Goal: Task Accomplishment & Management: Complete application form

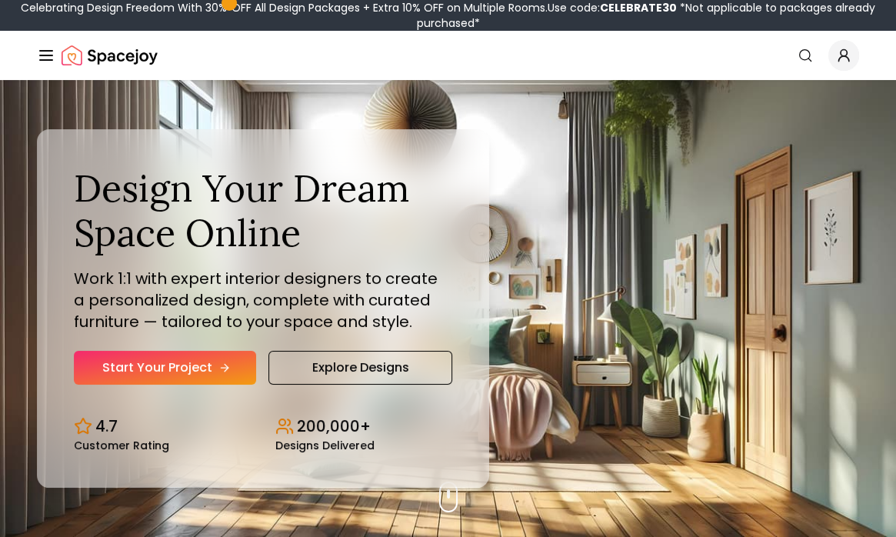
click at [202, 368] on link "Start Your Project" at bounding box center [165, 368] width 182 height 34
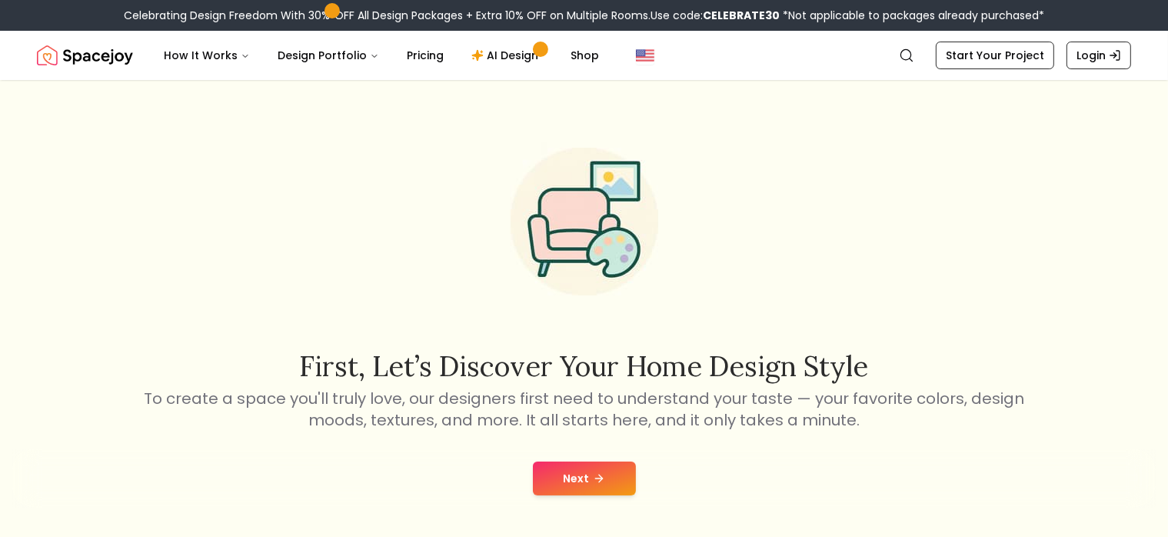
click at [598, 467] on button "Next" at bounding box center [584, 479] width 103 height 34
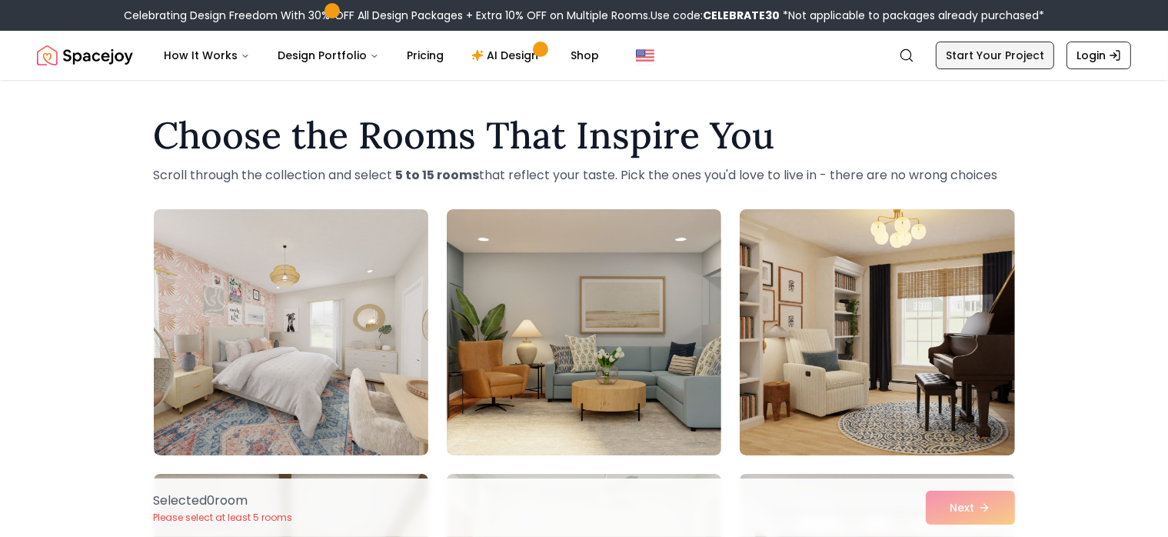
click at [895, 65] on link "Start Your Project" at bounding box center [995, 56] width 118 height 28
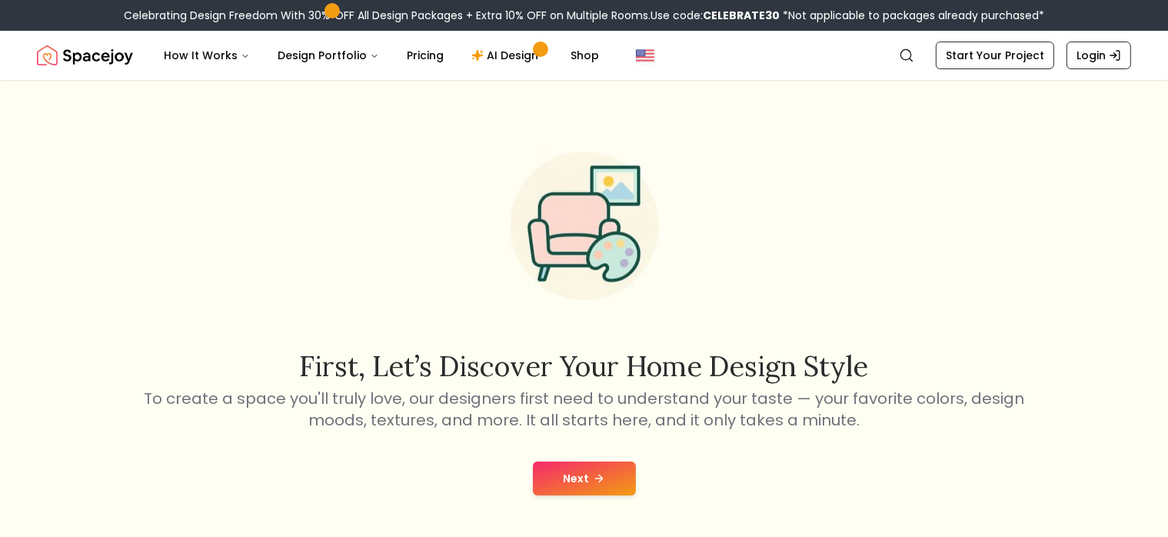
click at [611, 478] on button "Next" at bounding box center [584, 479] width 103 height 34
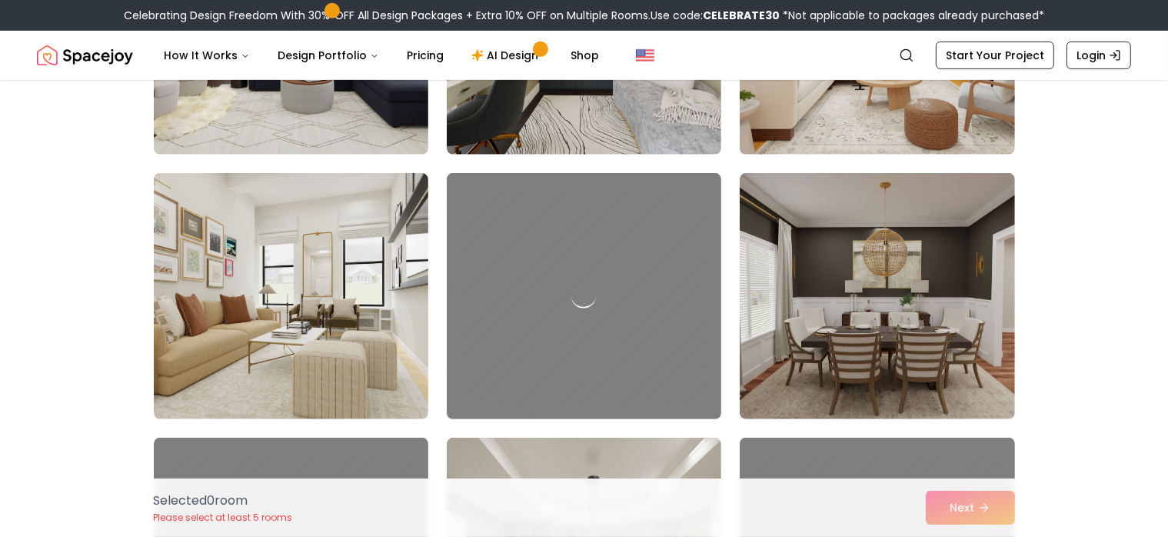
scroll to position [846, 0]
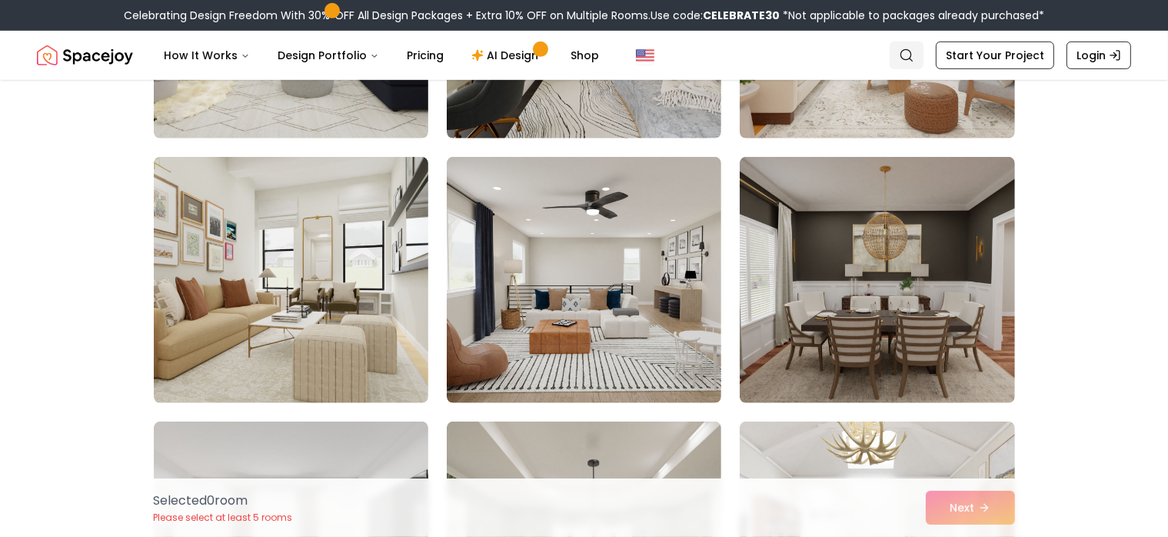
click at [895, 58] on icon "Global" at bounding box center [906, 55] width 15 height 15
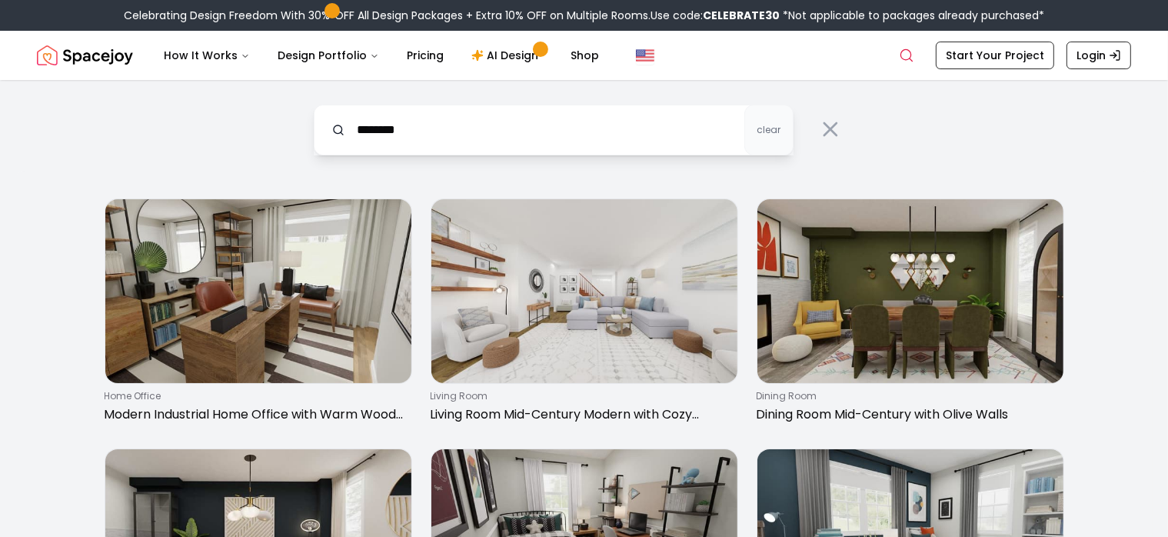
type input "********"
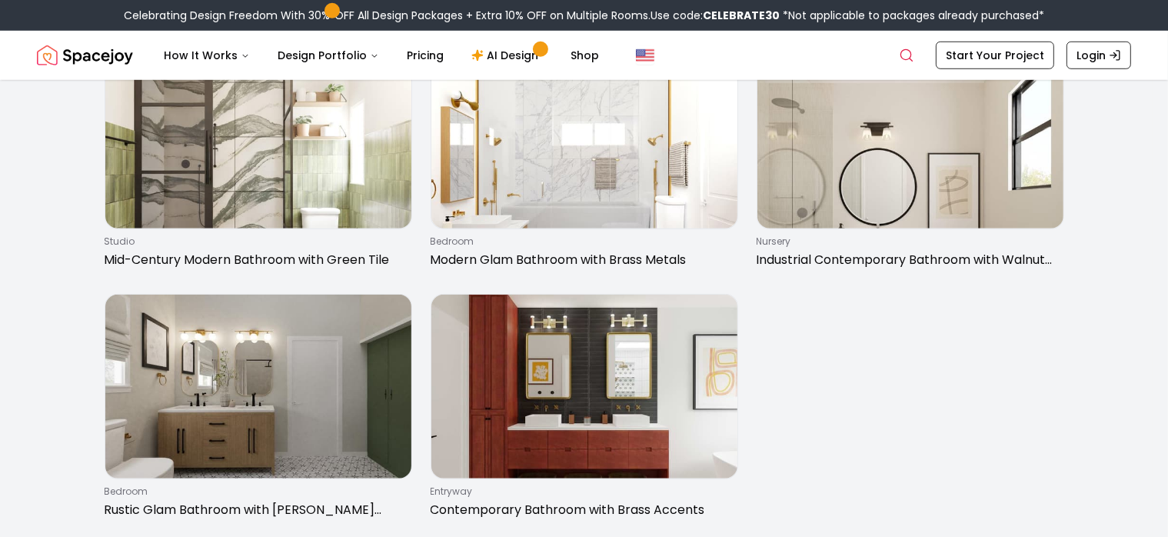
scroll to position [1461, 0]
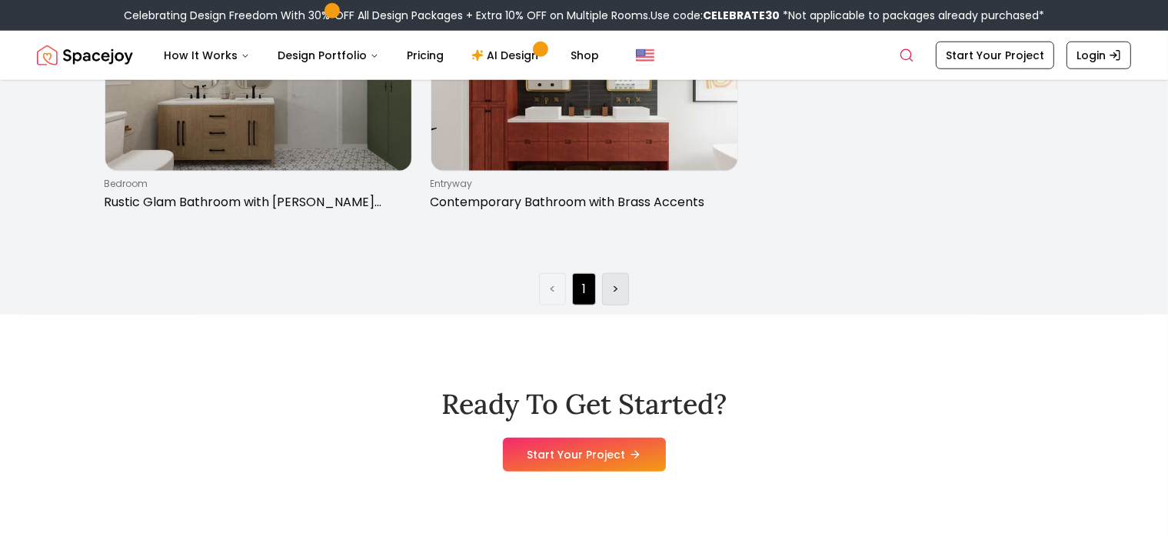
click at [623, 305] on li ">" at bounding box center [615, 289] width 27 height 32
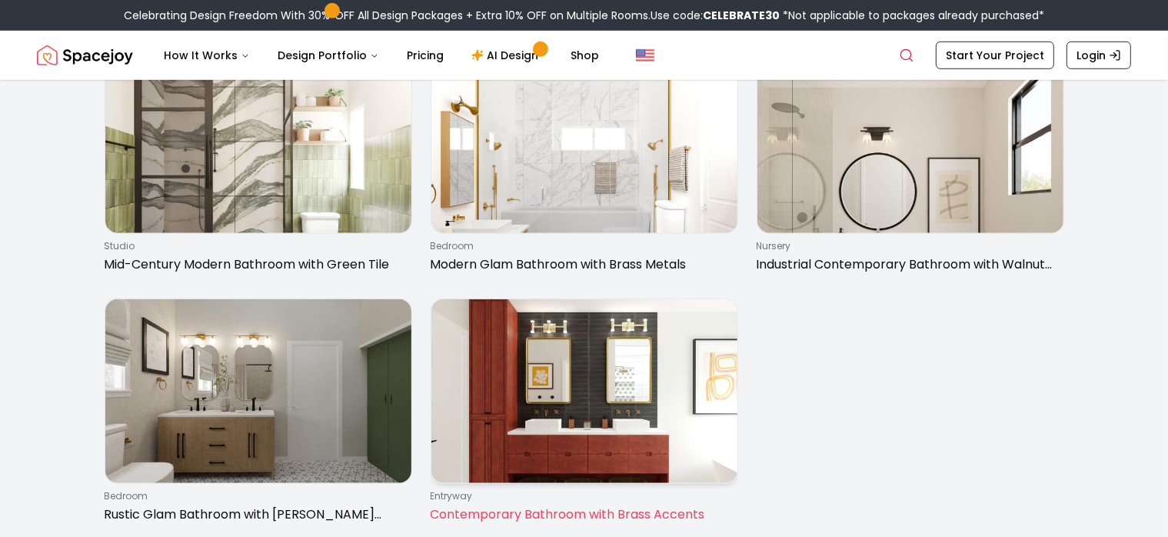
scroll to position [846, 0]
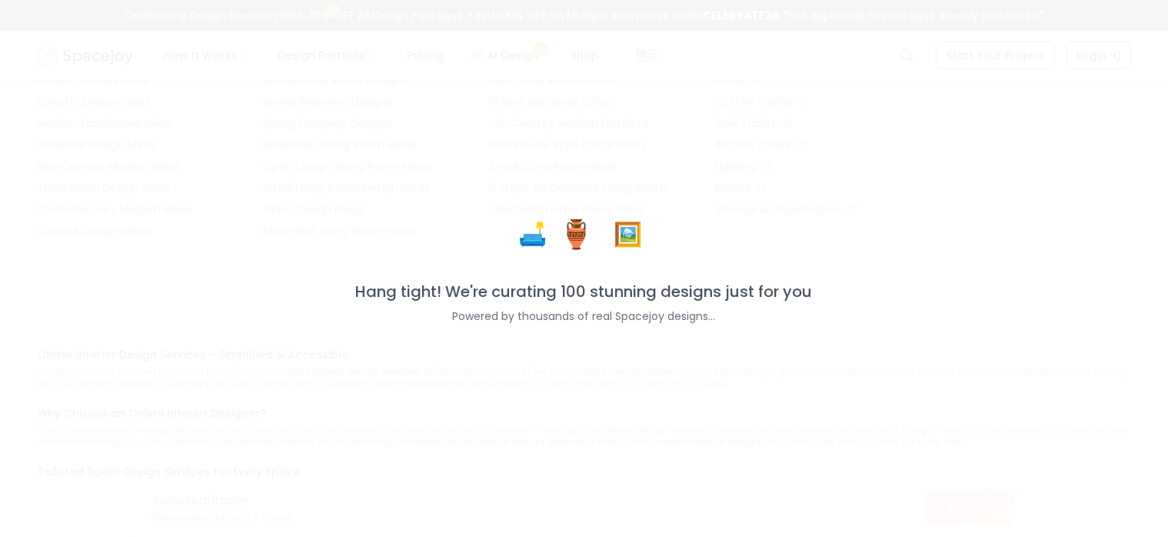
scroll to position [1465, 0]
